Goal: Information Seeking & Learning: Find specific fact

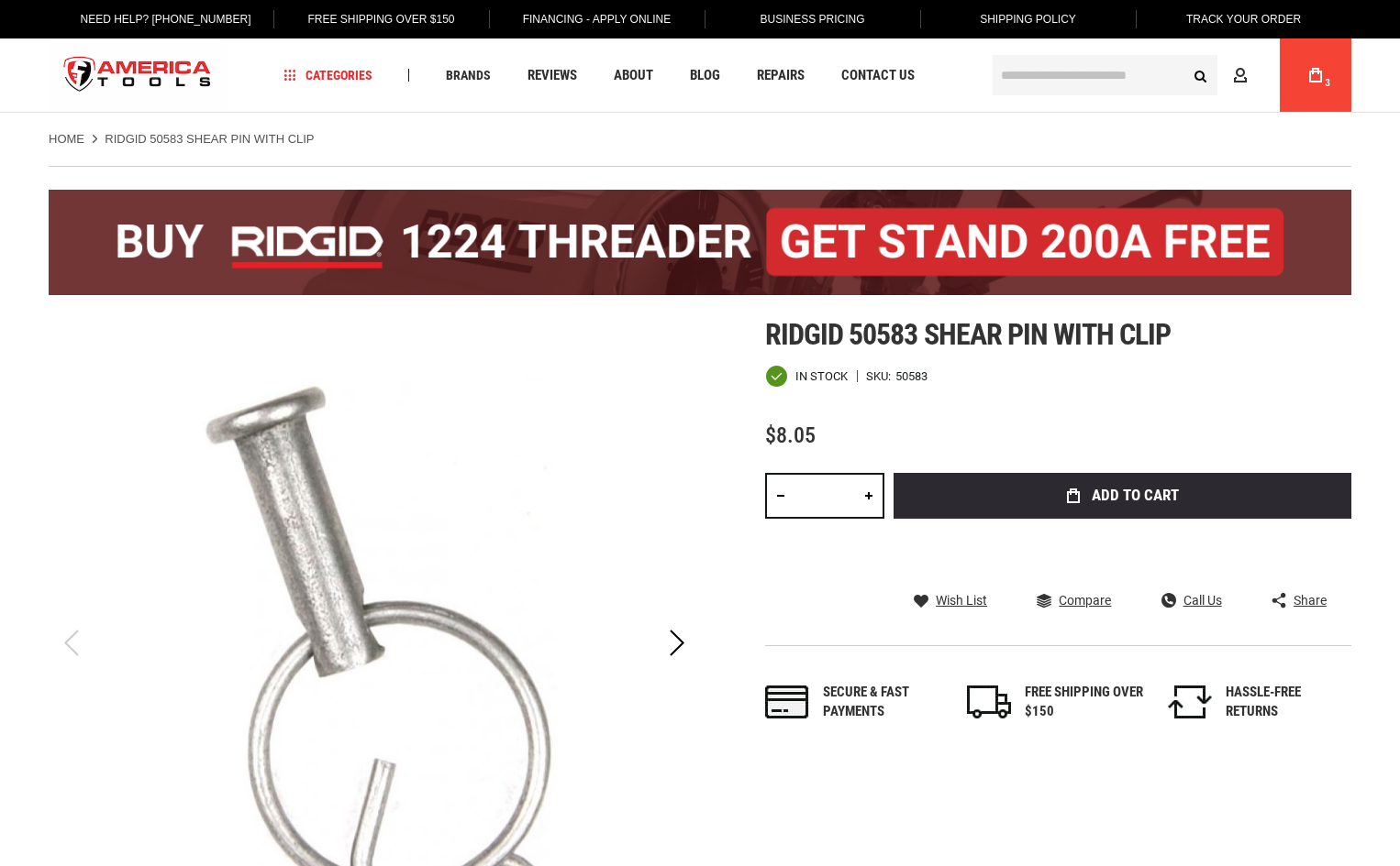
click at [1322, 86] on span "3" at bounding box center [1327, 83] width 11 height 11
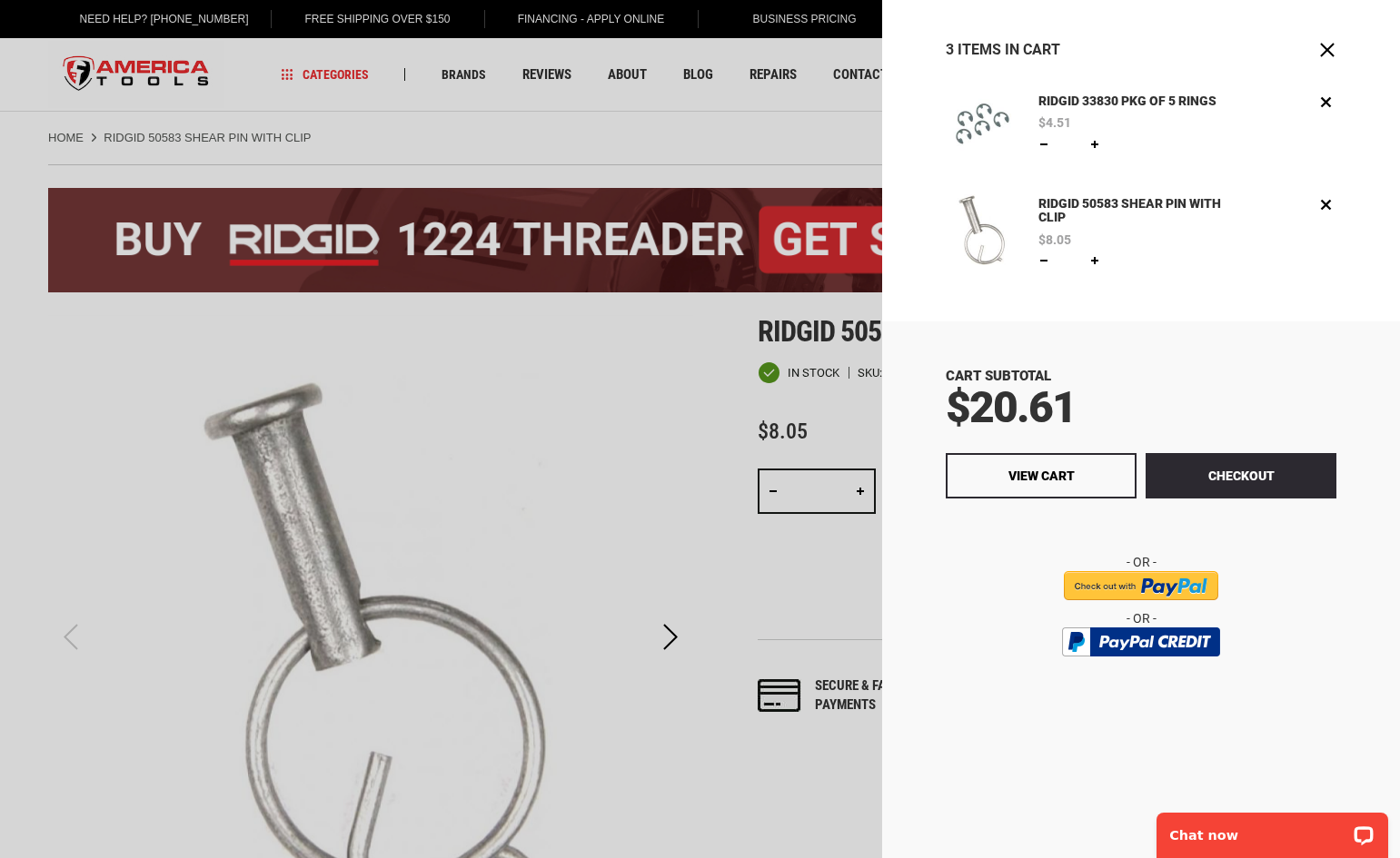
click at [545, 451] on div at bounding box center [700, 429] width 1400 height 858
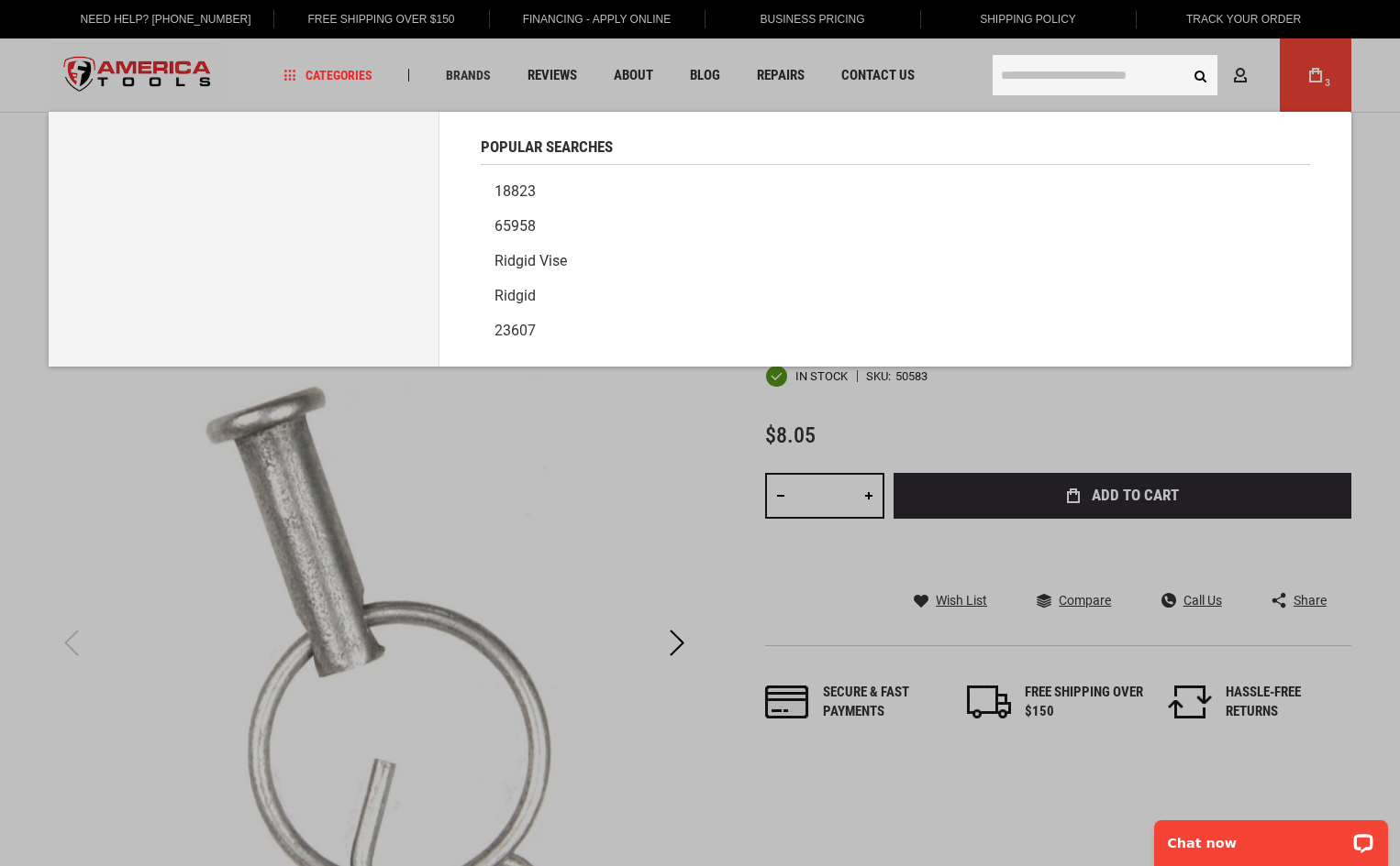
click at [1051, 81] on input "text" at bounding box center [1104, 76] width 225 height 41
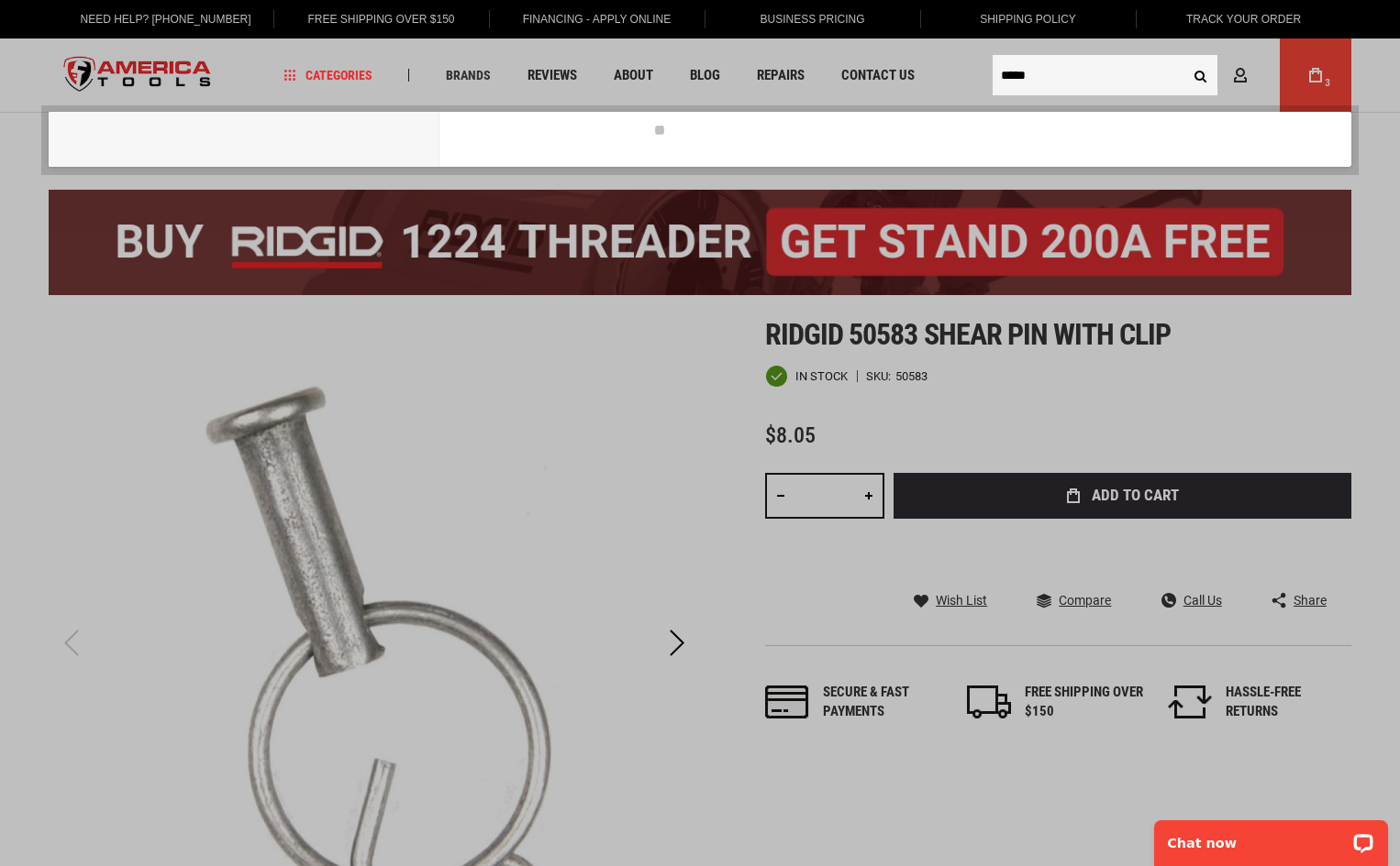
type input "*****"
click at [1183, 57] on button "Search" at bounding box center [1200, 75] width 35 height 35
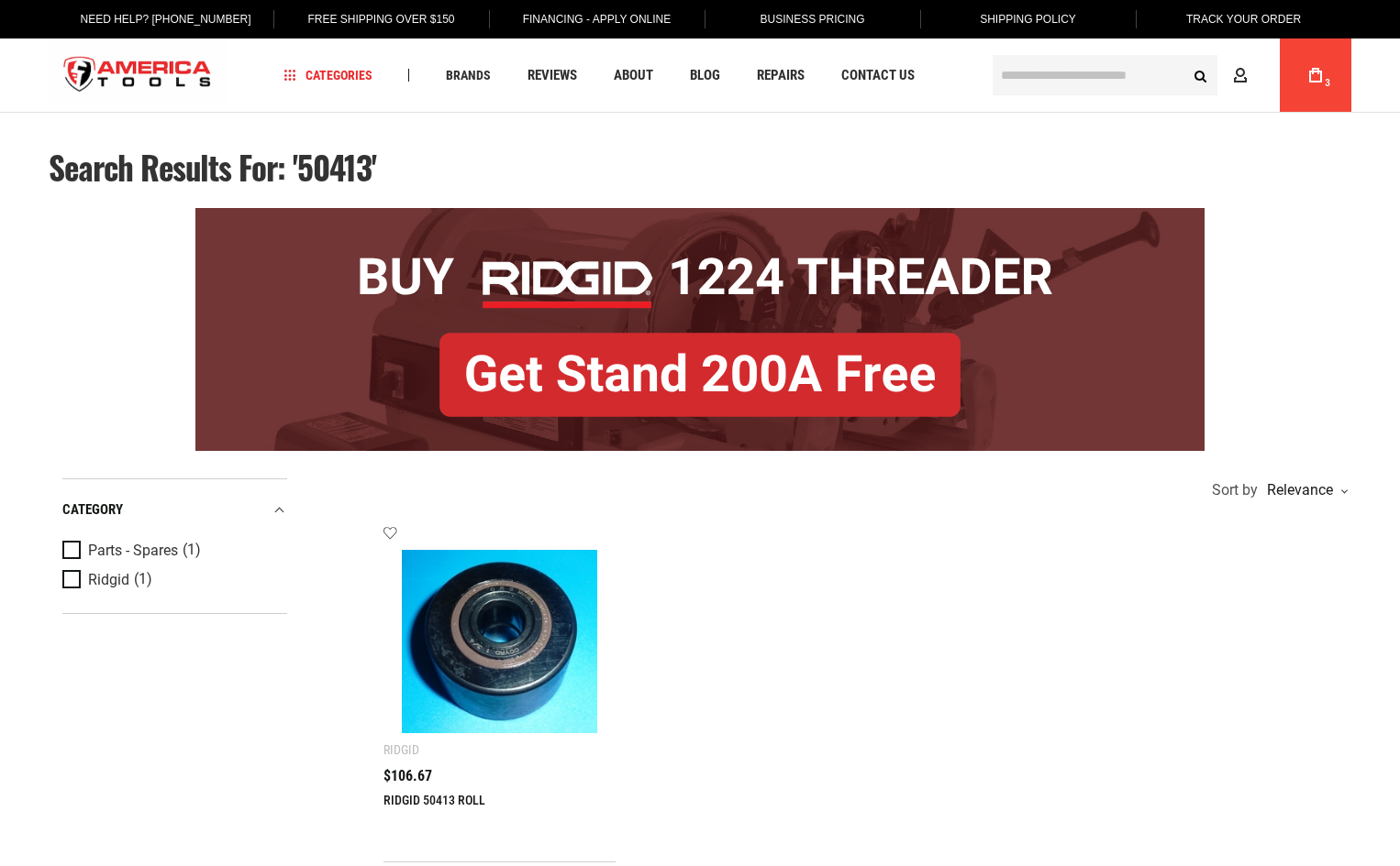
click at [451, 705] on img at bounding box center [498, 640] width 195 height 195
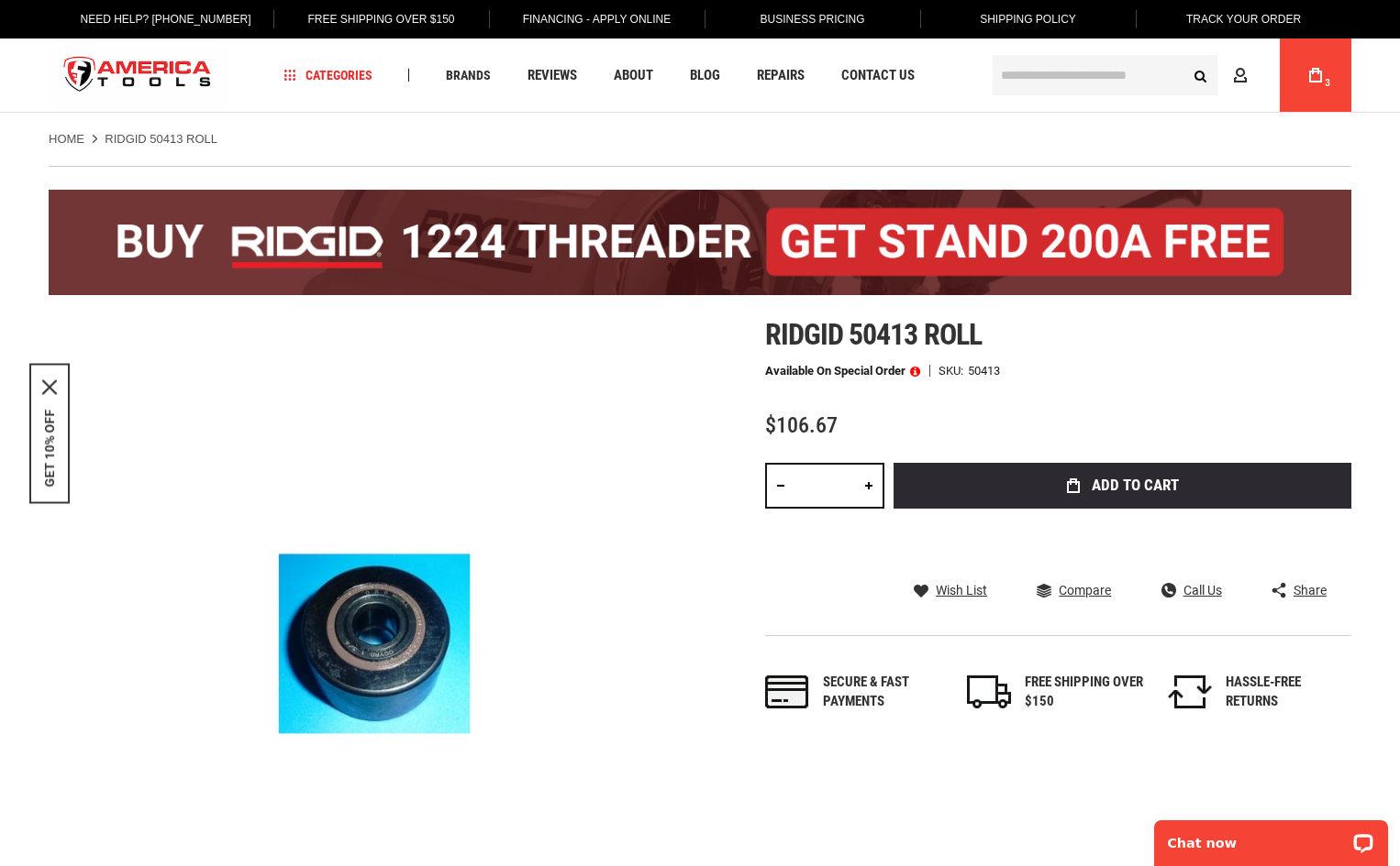
click at [1055, 77] on input "text" at bounding box center [1104, 76] width 225 height 41
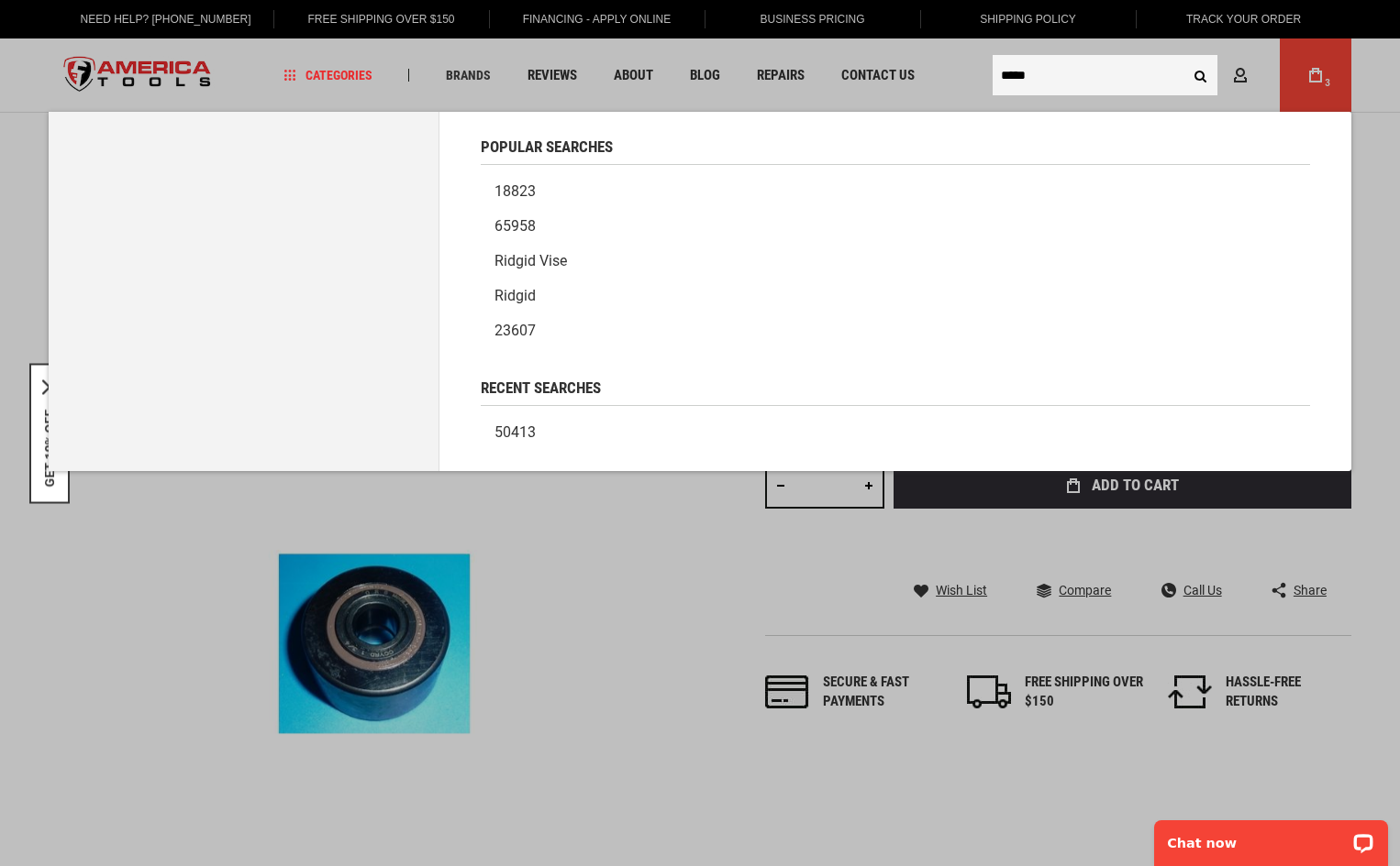
type input "*****"
click at [1183, 57] on button "Search" at bounding box center [1200, 75] width 35 height 35
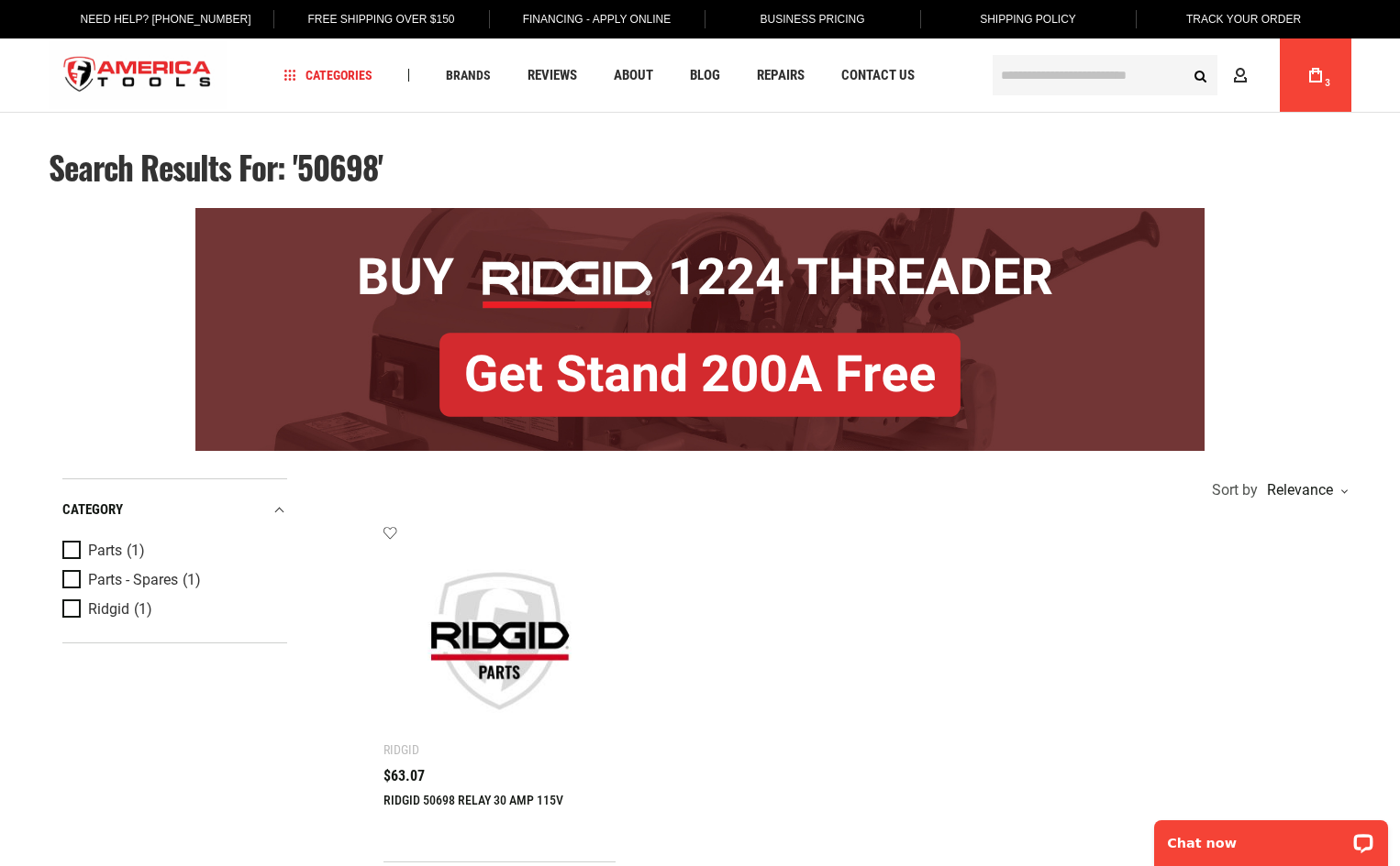
click at [400, 766] on div "Add to wishlist Ridgid RIDGID 50698 RELAY 30 AMP 115V $63.07 Add to Cart" at bounding box center [499, 693] width 232 height 337
click at [497, 674] on img at bounding box center [498, 640] width 195 height 195
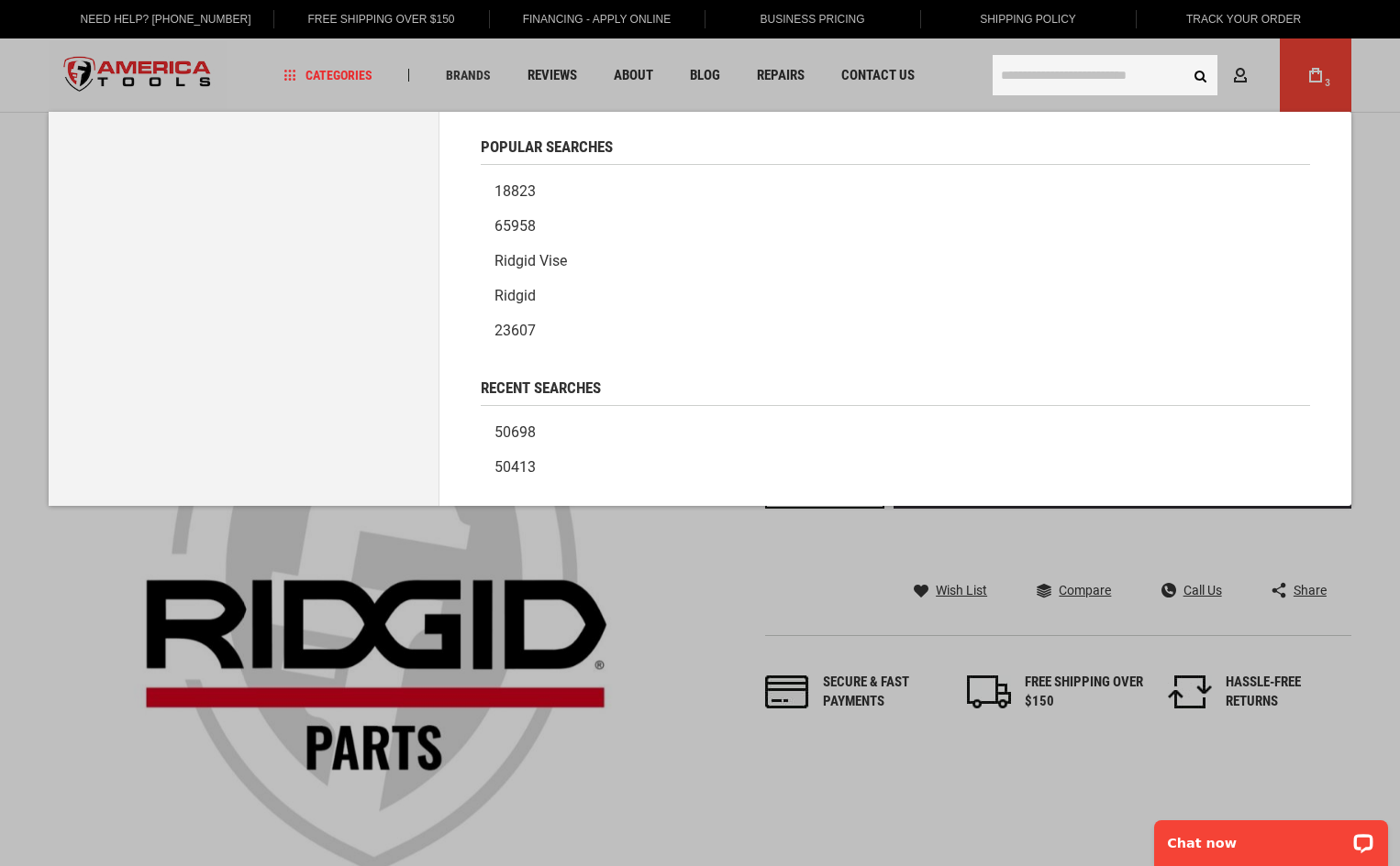
click at [1081, 74] on input "text" at bounding box center [1104, 76] width 225 height 41
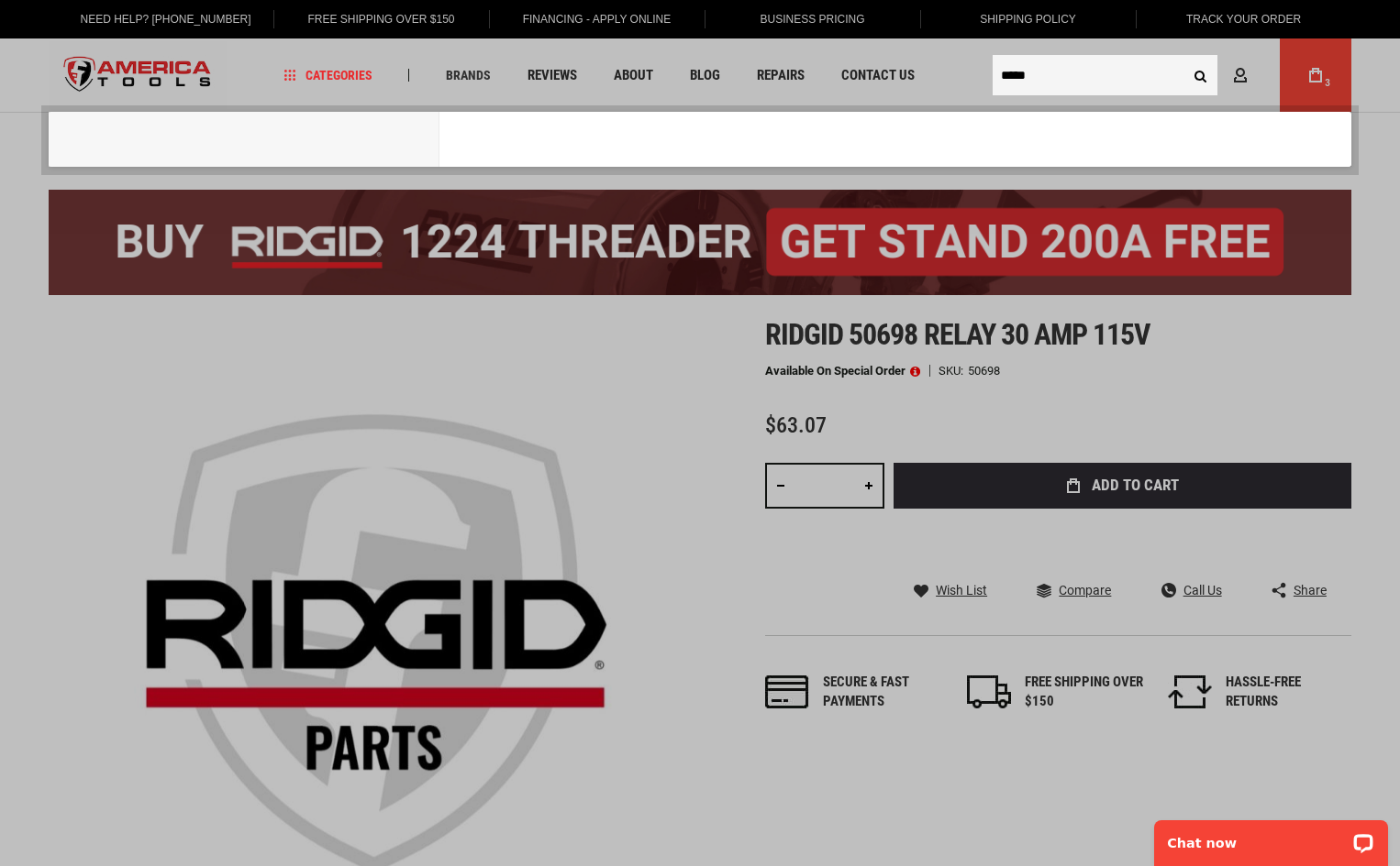
type input "*****"
click at [1183, 57] on button "Search" at bounding box center [1200, 75] width 35 height 35
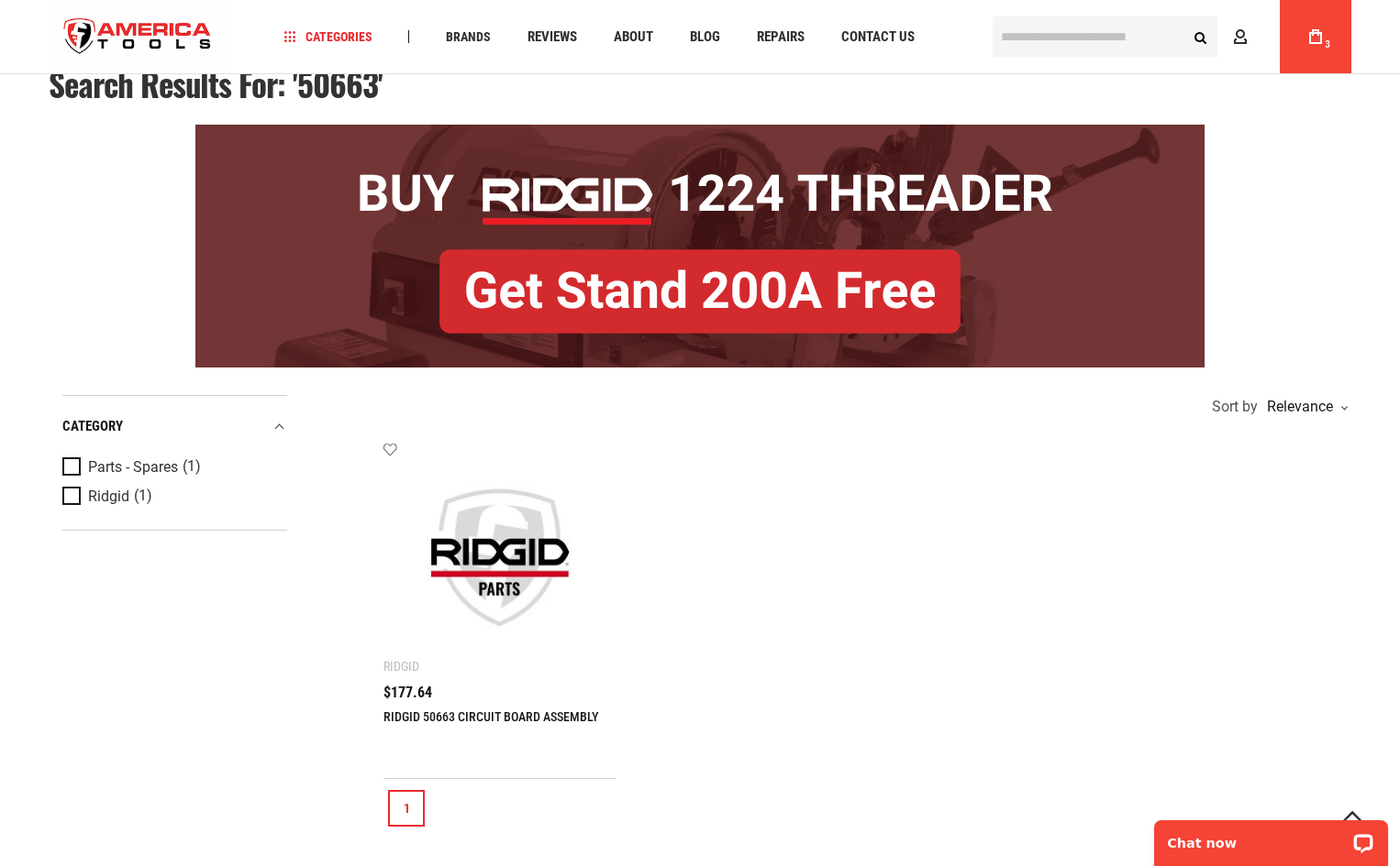
scroll to position [183, 0]
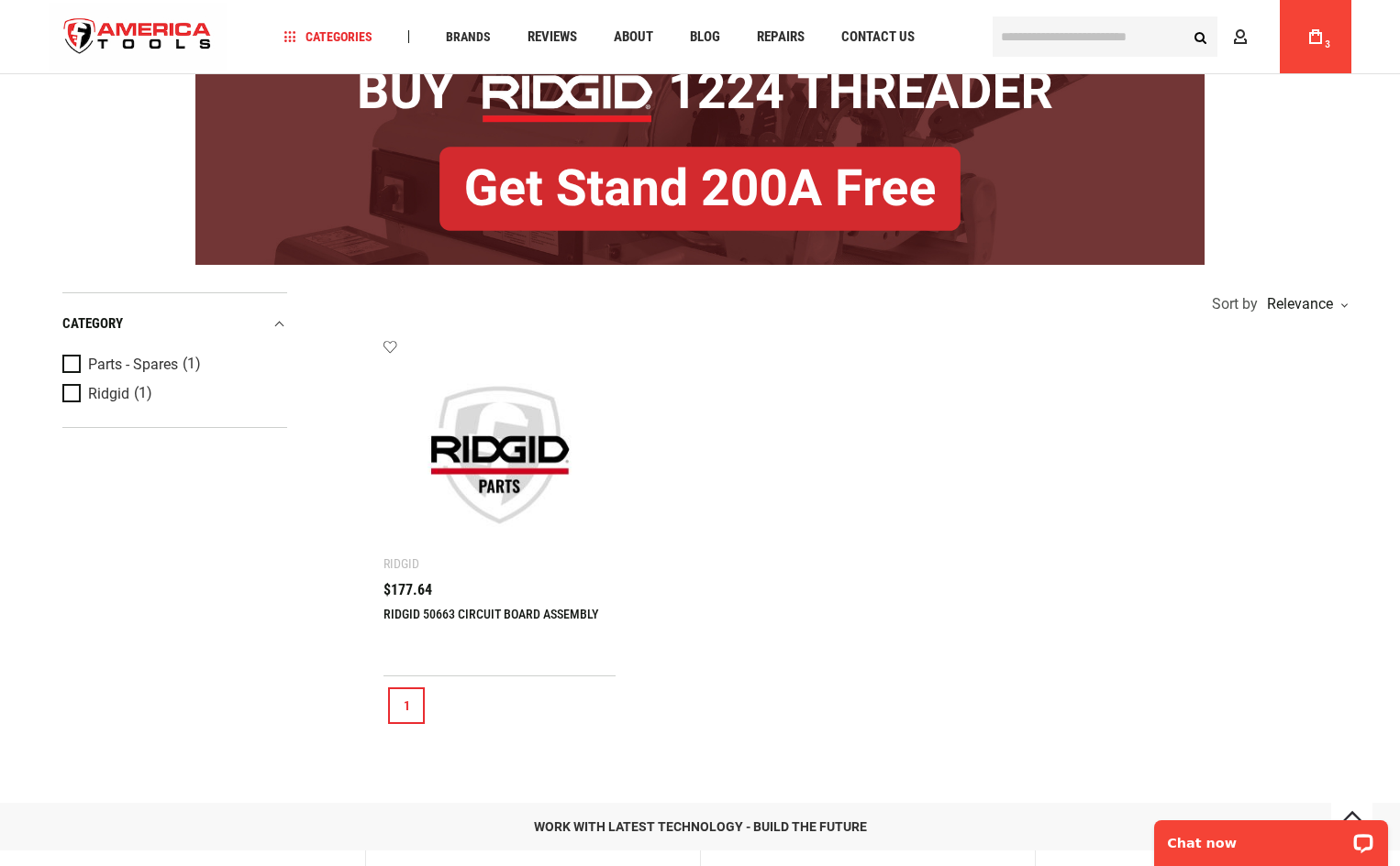
click at [413, 608] on link "RIDGID 50663 CIRCUIT BOARD ASSEMBLY" at bounding box center [491, 615] width 215 height 15
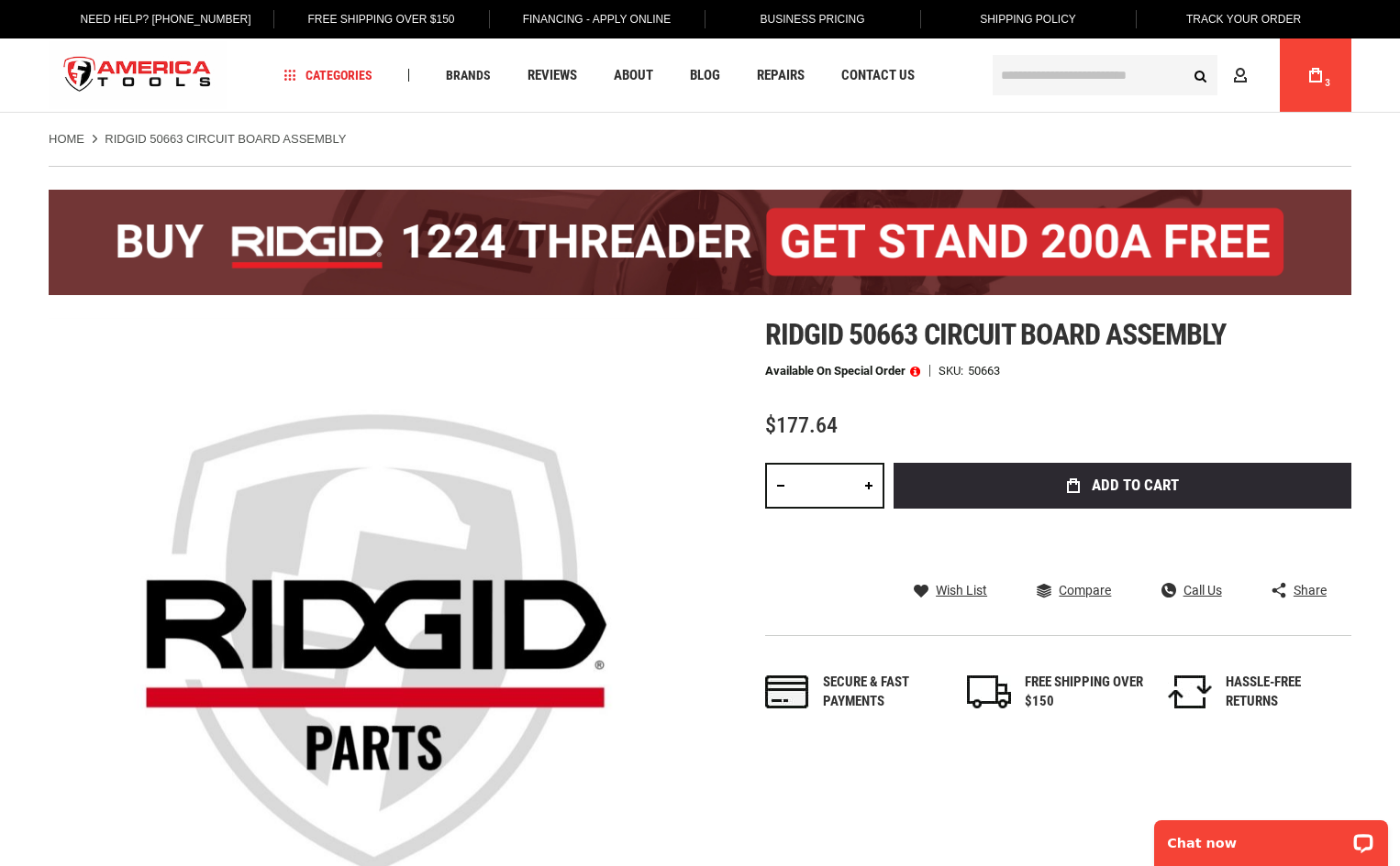
click at [915, 373] on span at bounding box center [915, 372] width 10 height 13
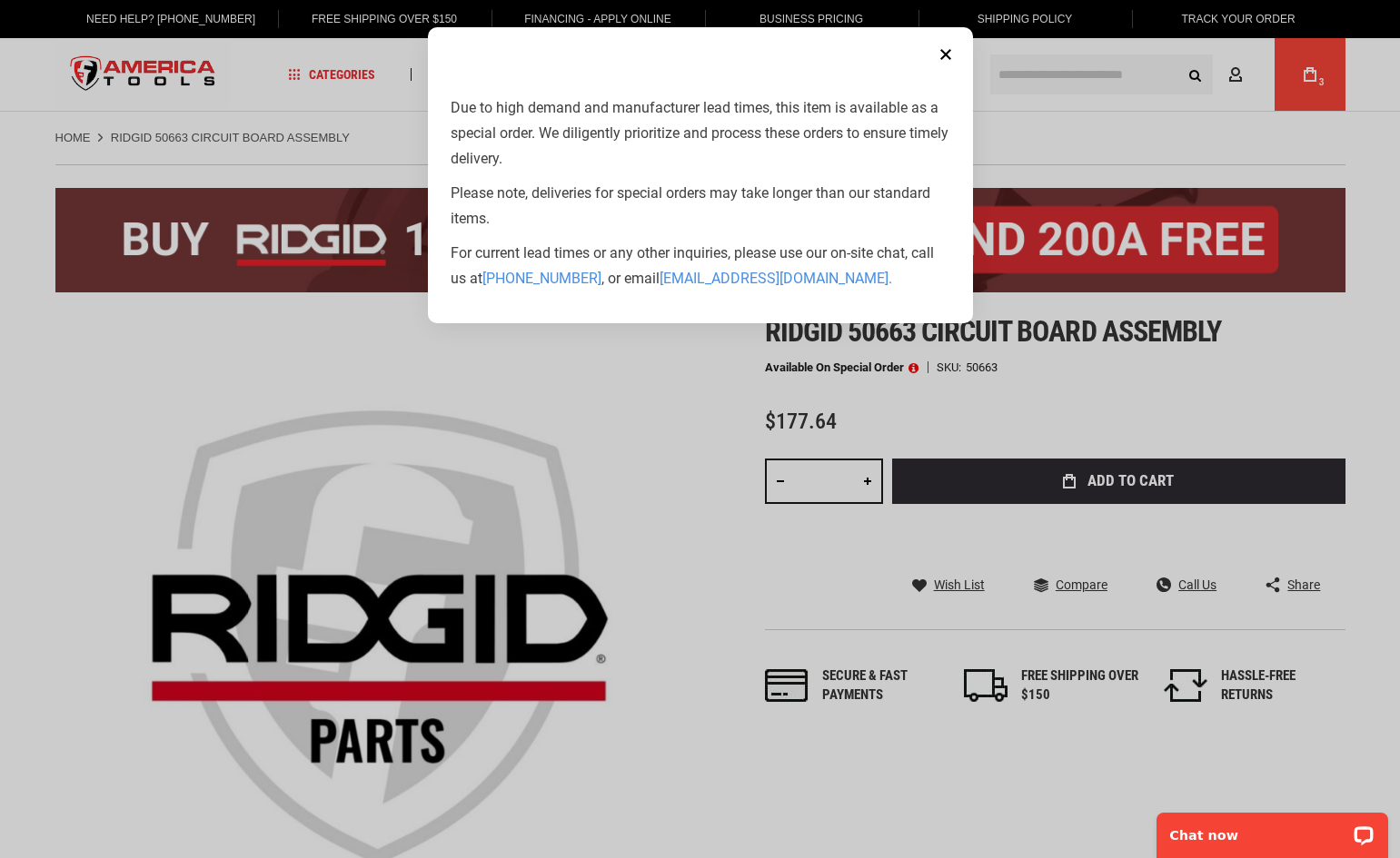
click at [953, 59] on button "Close" at bounding box center [946, 55] width 37 height 37
